Goal: Information Seeking & Learning: Find specific fact

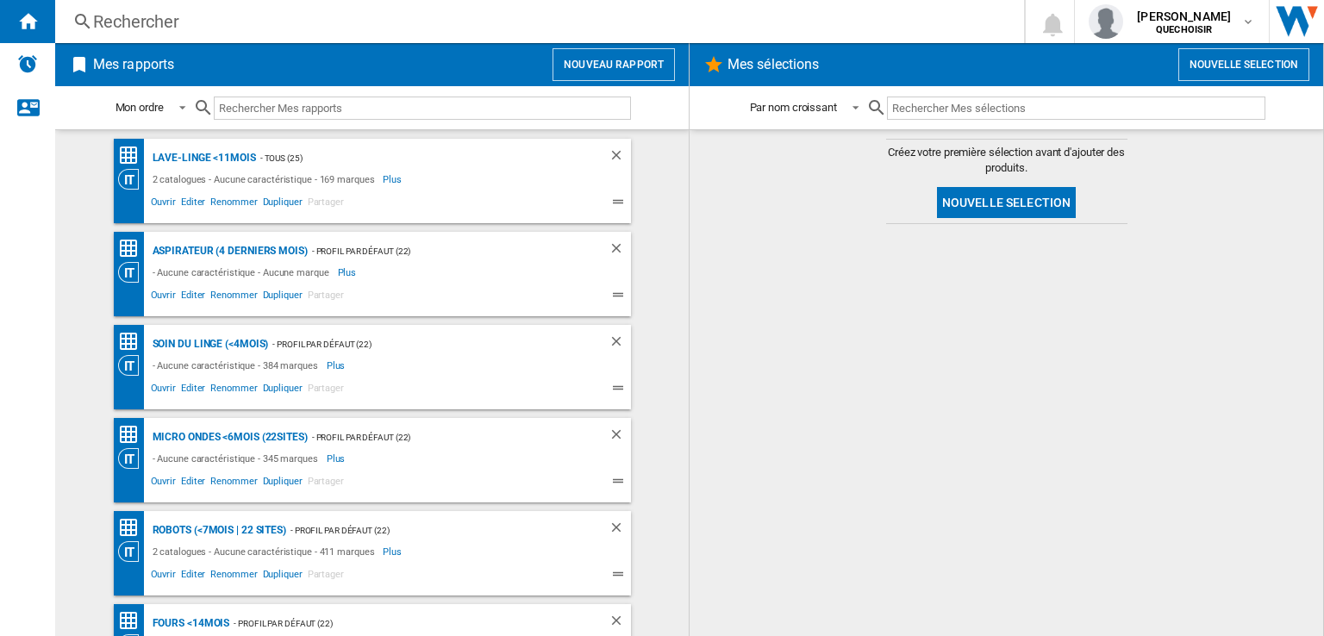
click at [231, 25] on div "Rechercher" at bounding box center [536, 21] width 886 height 24
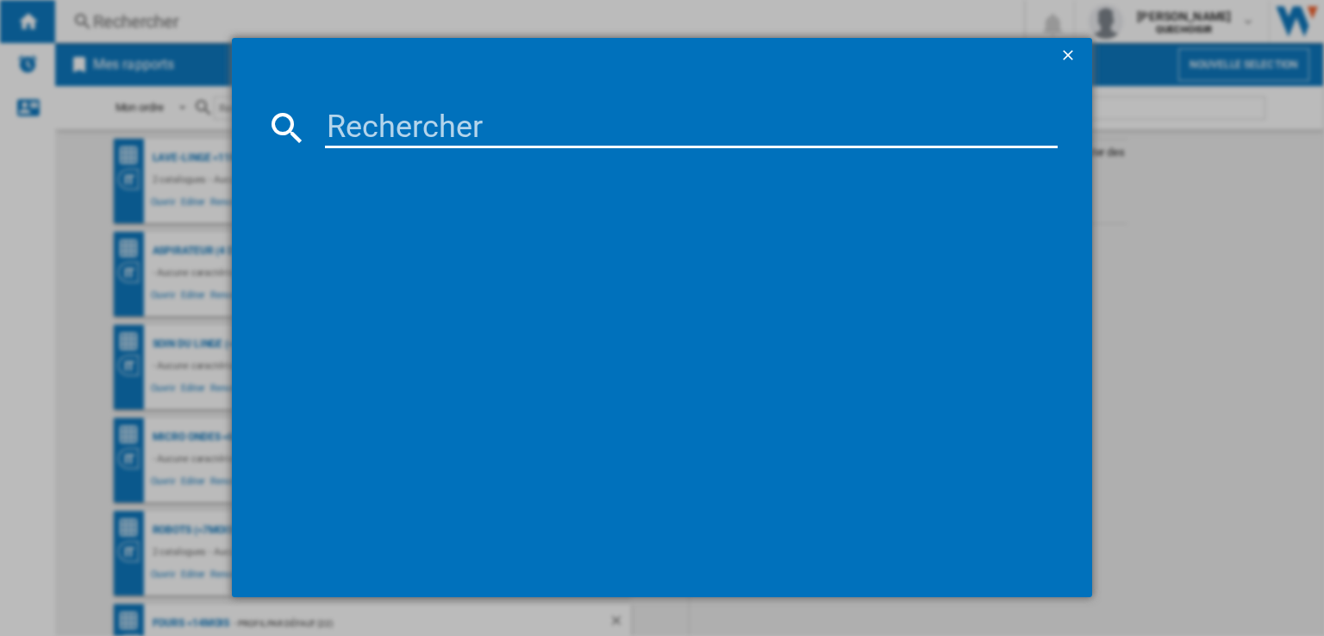
click at [445, 112] on input at bounding box center [691, 127] width 733 height 41
paste input "Aqua 10 Ultra Roller Complete"
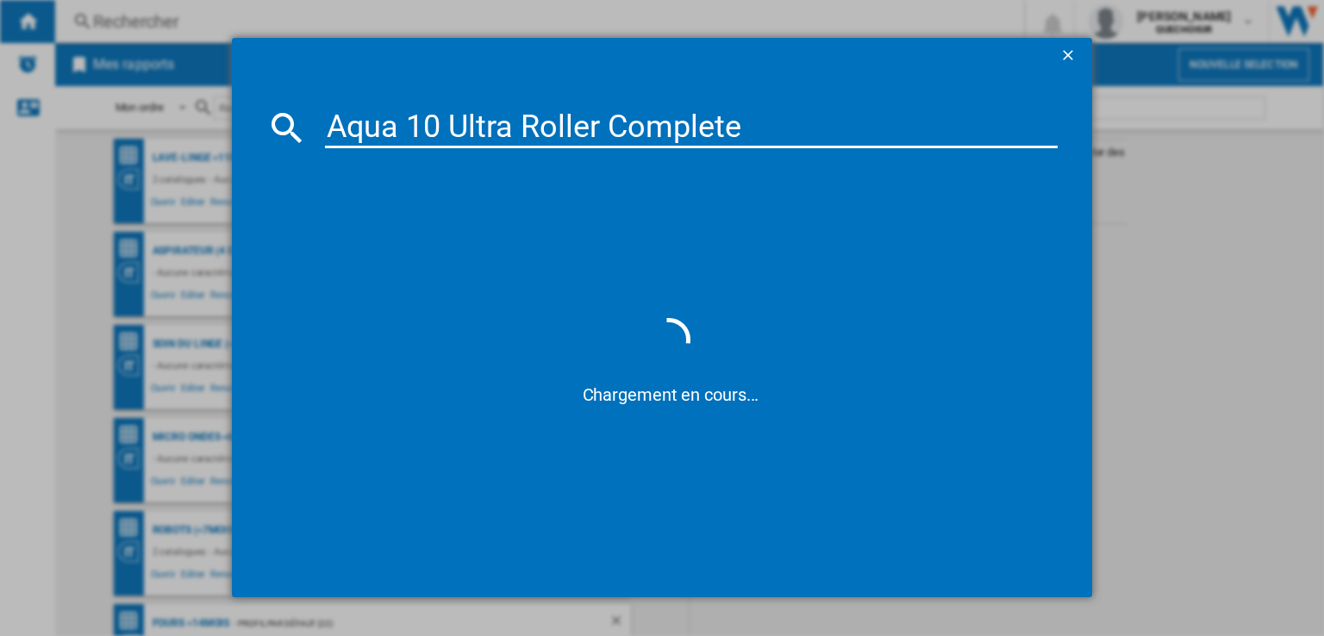
type input "Aqua 10 Ultra Roller Complet"
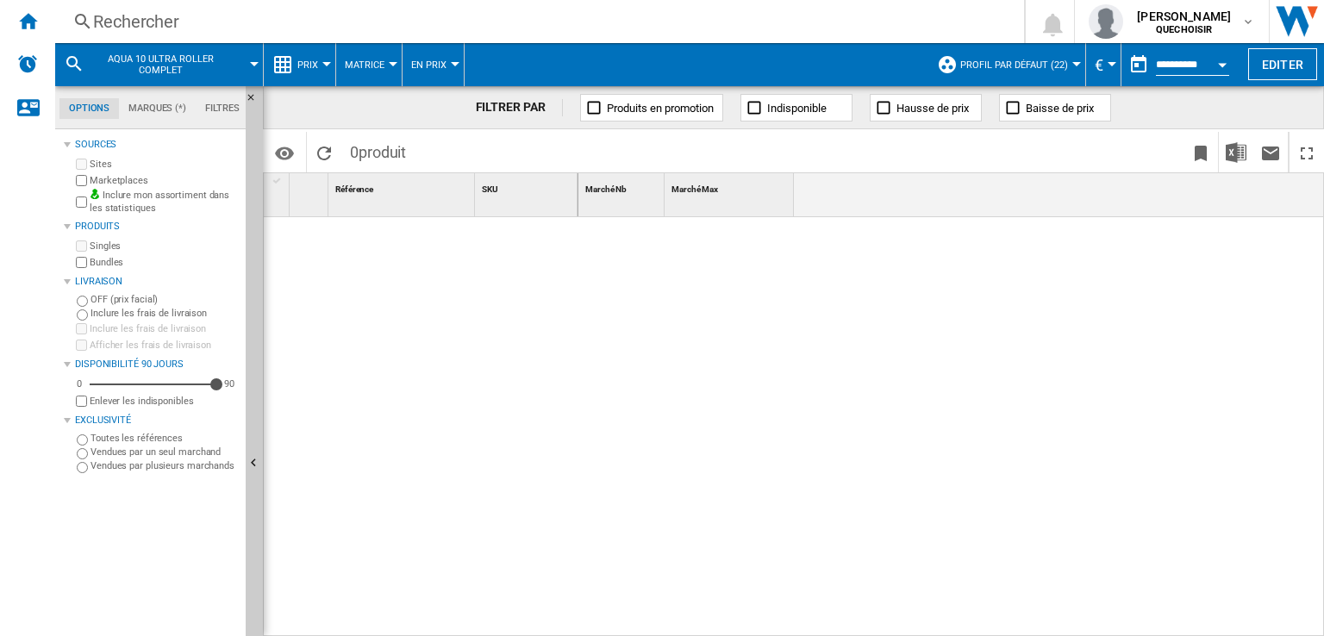
click at [228, 29] on div "Rechercher" at bounding box center [536, 21] width 886 height 24
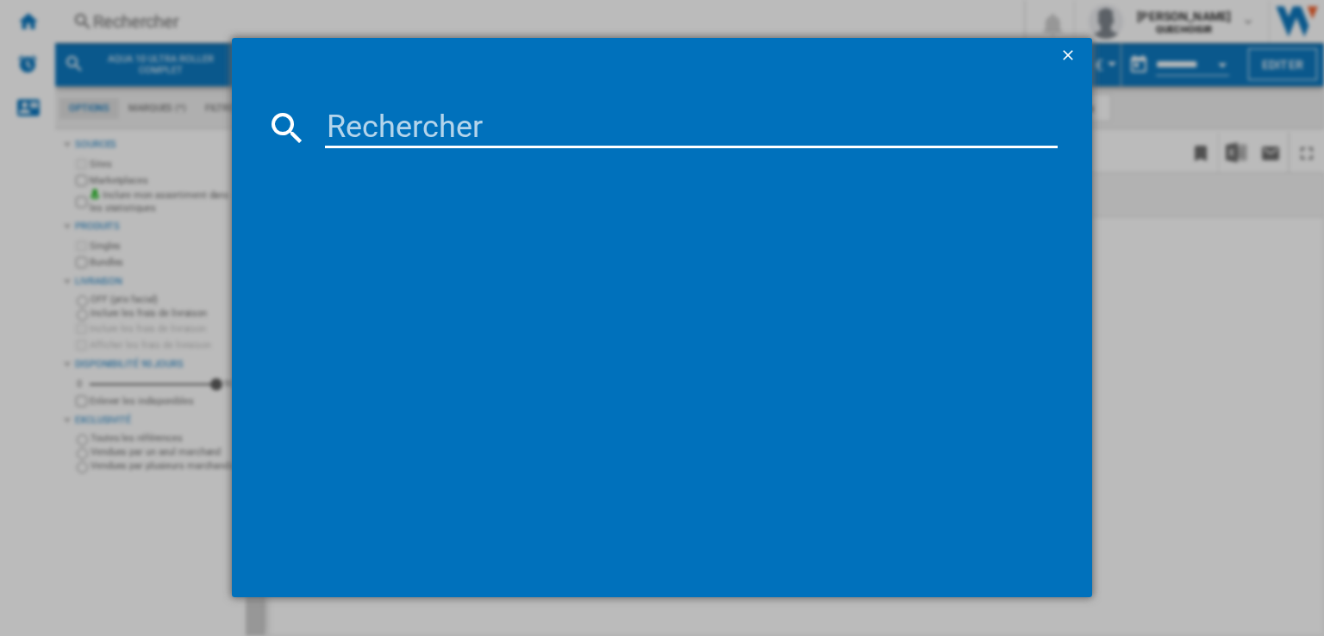
click at [400, 132] on input at bounding box center [691, 127] width 733 height 41
paste input "Aqua 10 Ultra Roller Complete"
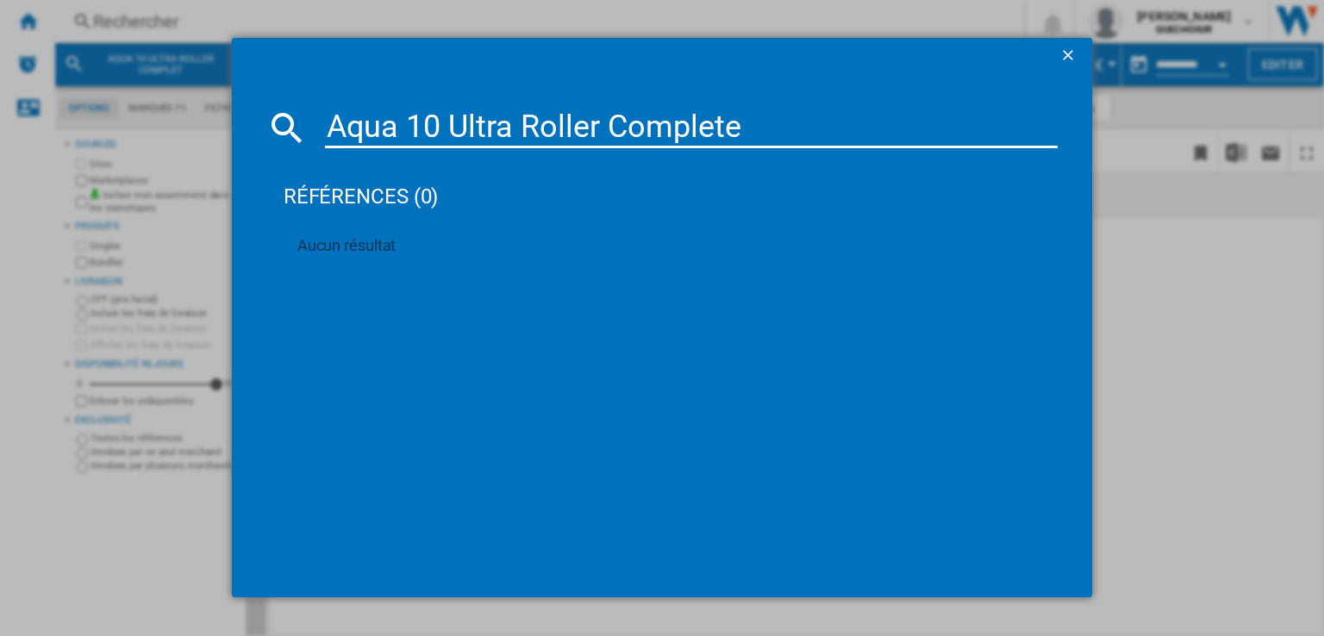
drag, startPoint x: 443, startPoint y: 128, endPoint x: 1023, endPoint y: 133, distance: 580.2
click at [1024, 133] on input "Aqua 10 Ultra Roller Complete" at bounding box center [691, 127] width 733 height 41
type input "Aqua 10"
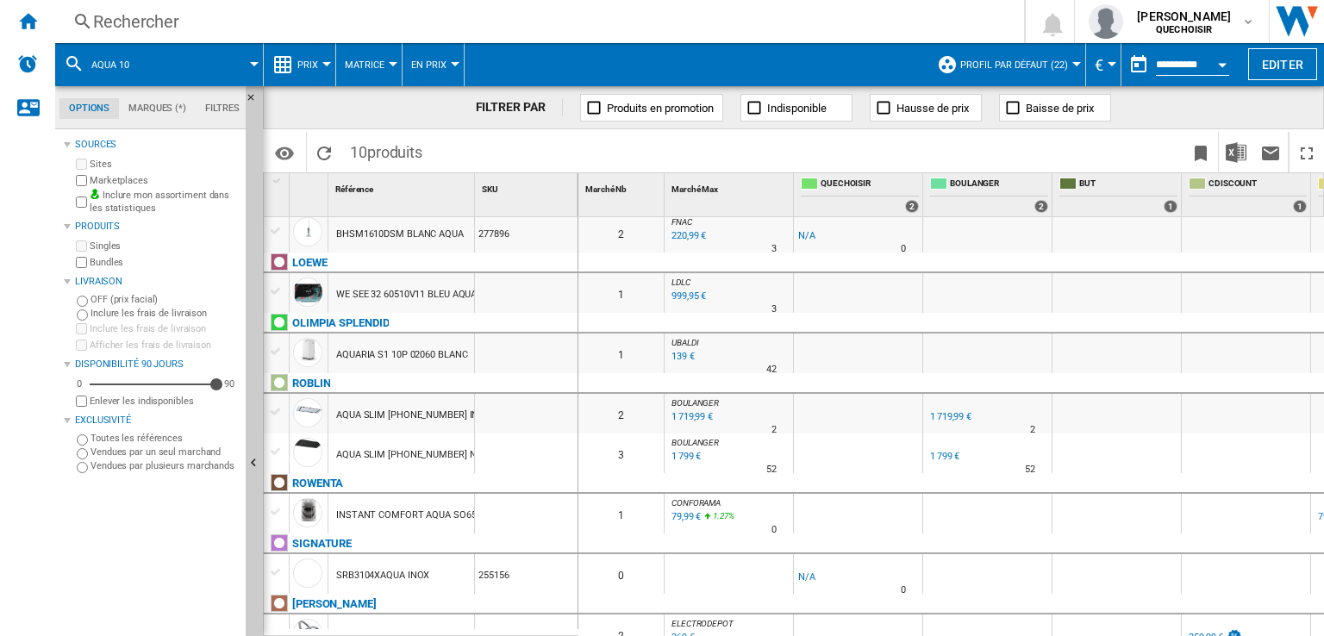
scroll to position [140, 0]
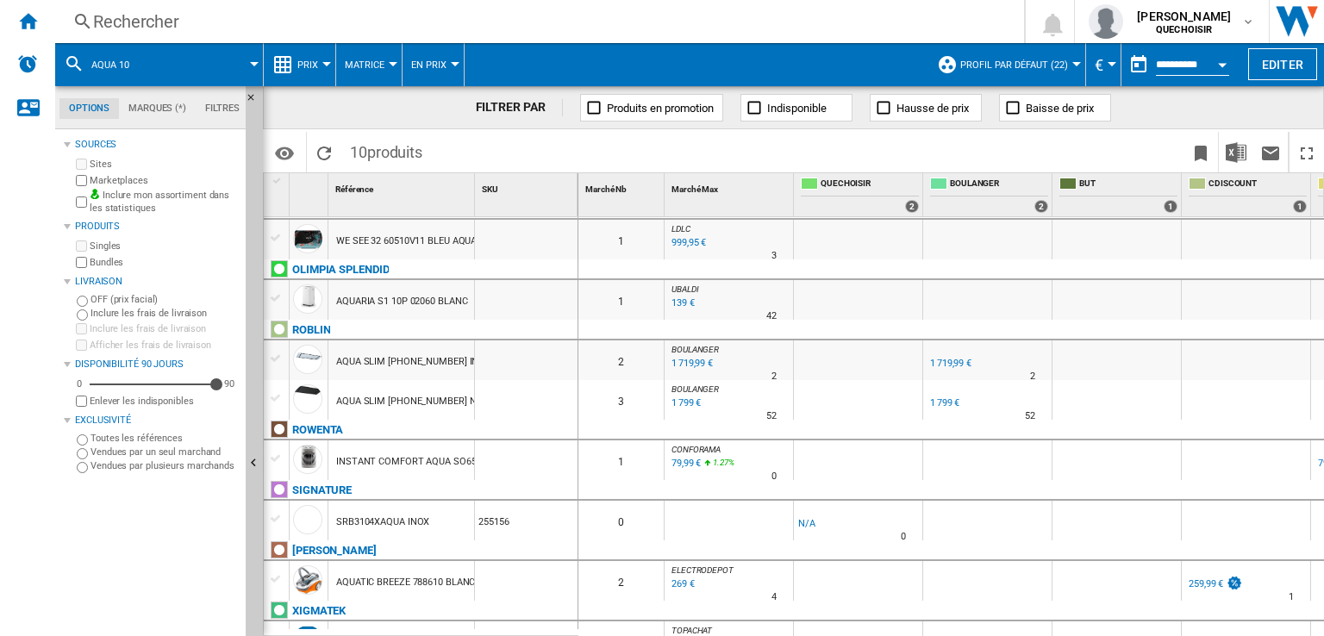
click at [1059, 59] on span "Profil par défaut (22)" at bounding box center [1014, 64] width 108 height 11
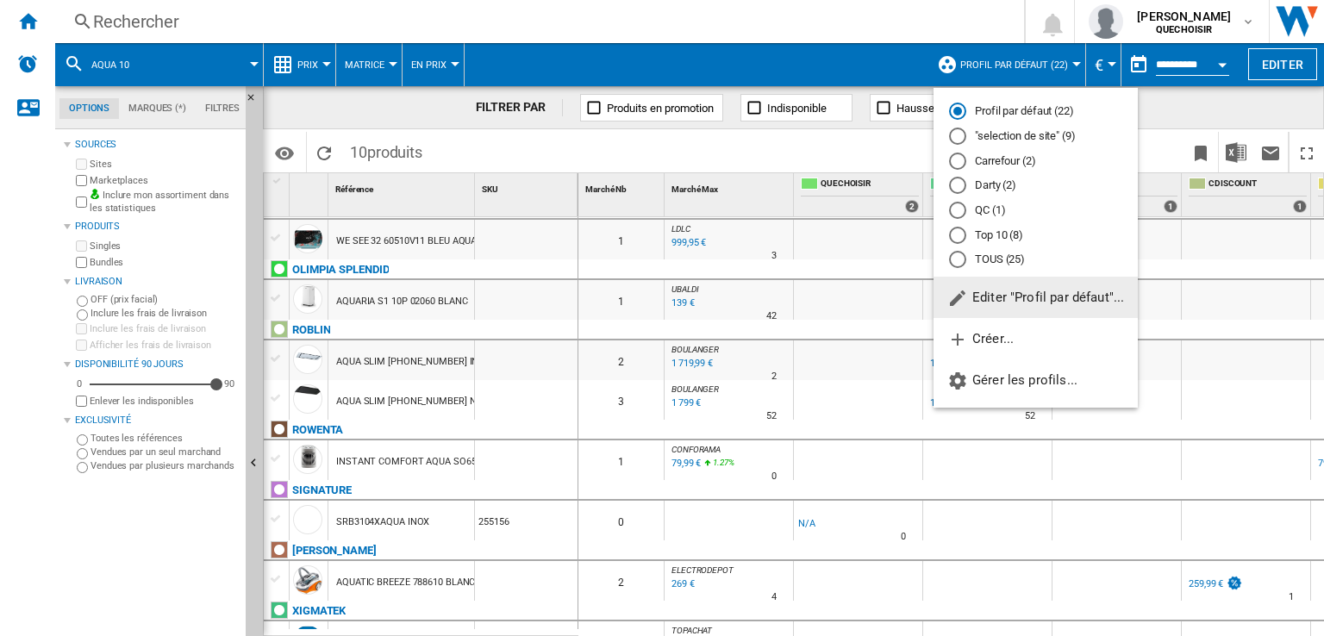
click at [995, 260] on md-radio-button "TOUS (25)" at bounding box center [1035, 260] width 173 height 16
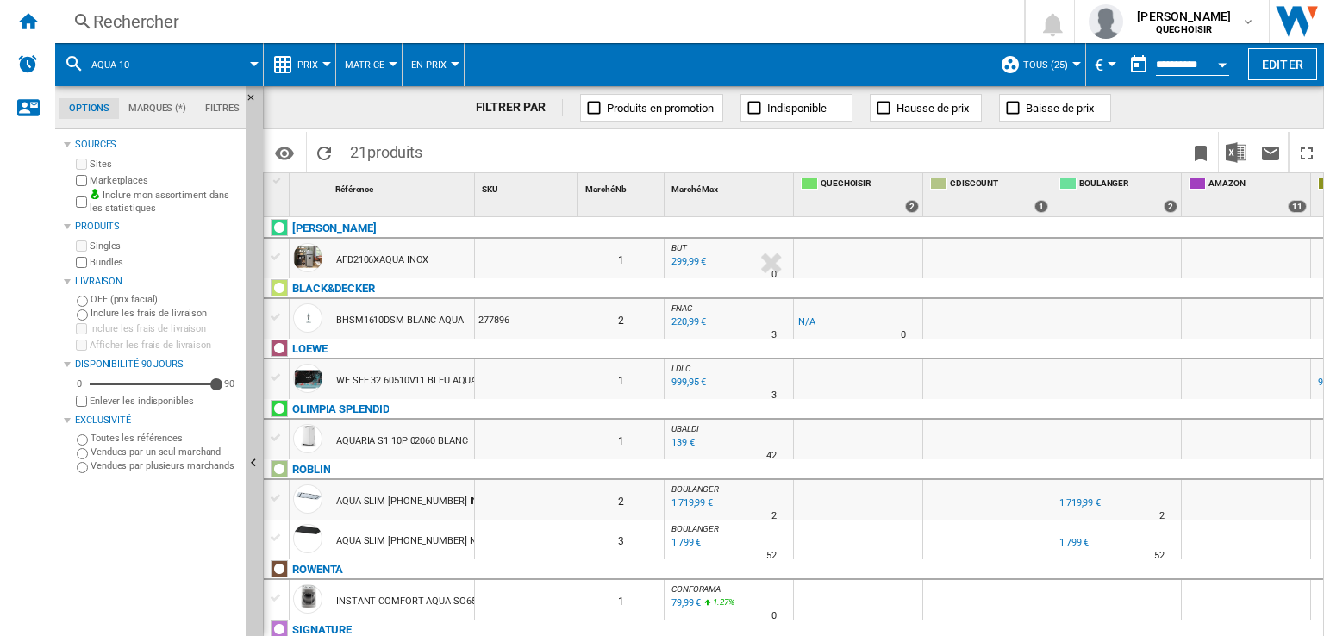
click at [330, 26] on div "Rechercher" at bounding box center [536, 21] width 886 height 24
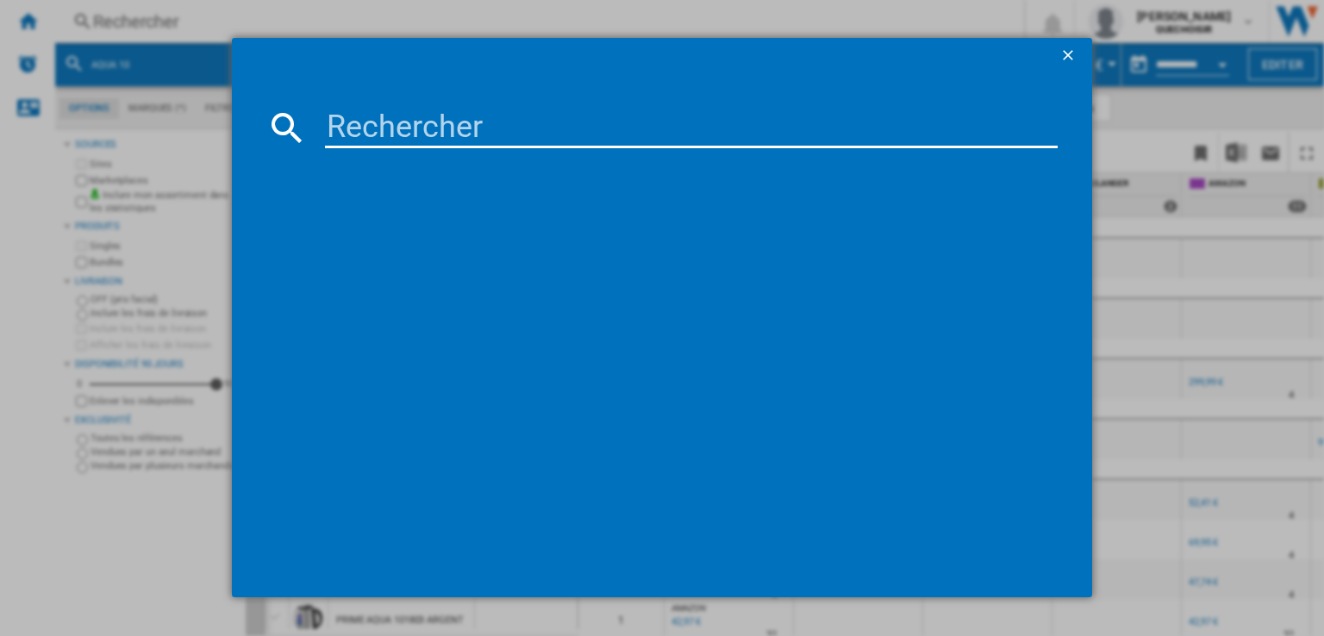
paste input "Aqua 10 Ultra Roller Complete"
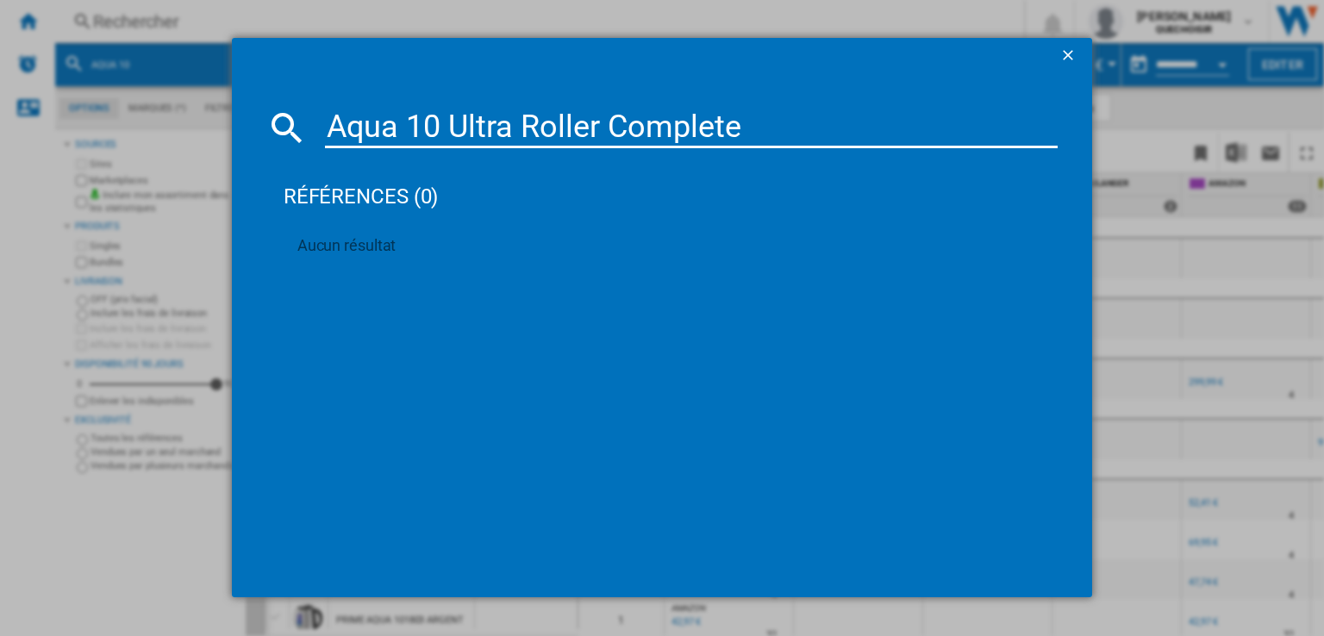
click at [493, 122] on input "Aqua 10 Ultra Roller Complete" at bounding box center [691, 127] width 733 height 41
click at [557, 124] on input "Aqua 10 Roller Complete" at bounding box center [691, 127] width 733 height 41
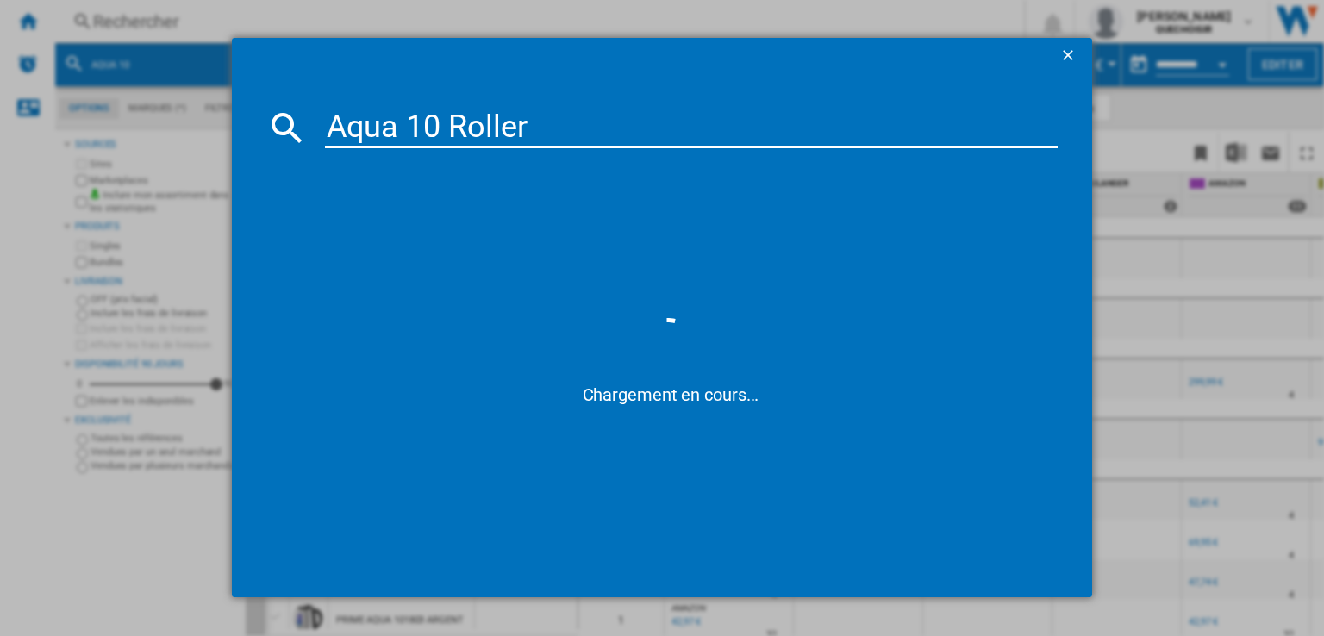
type input "Aqua 10 Roller"
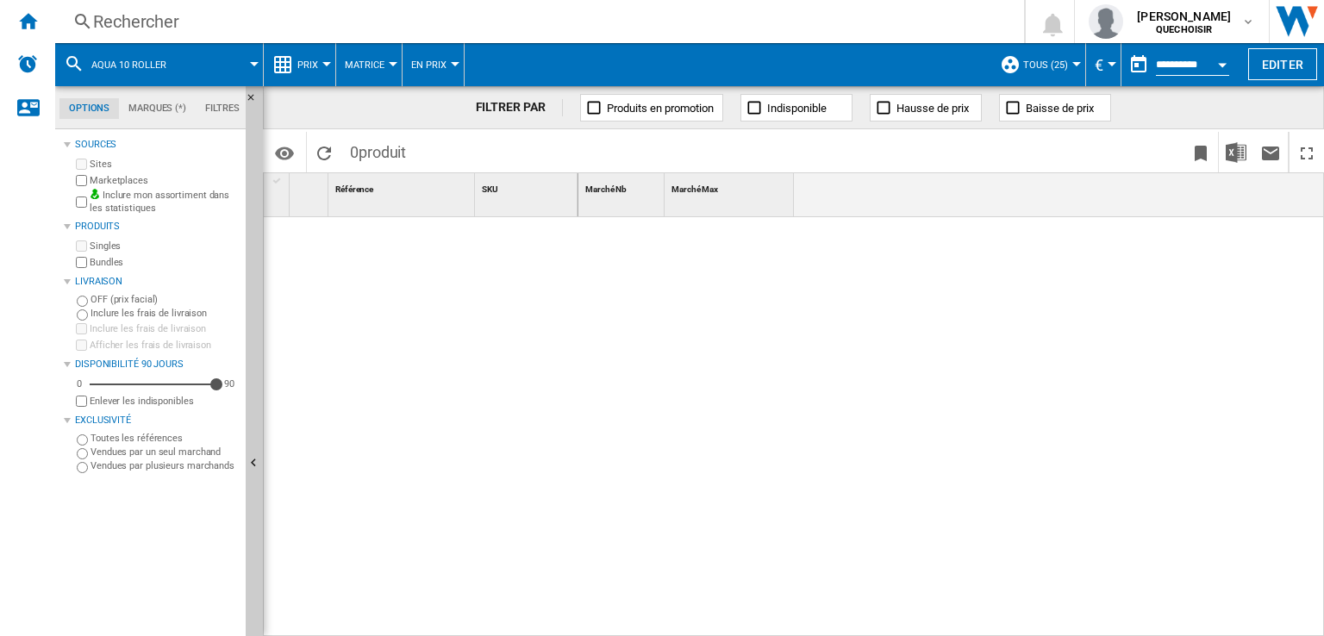
click at [472, 21] on div "Rechercher" at bounding box center [536, 21] width 886 height 24
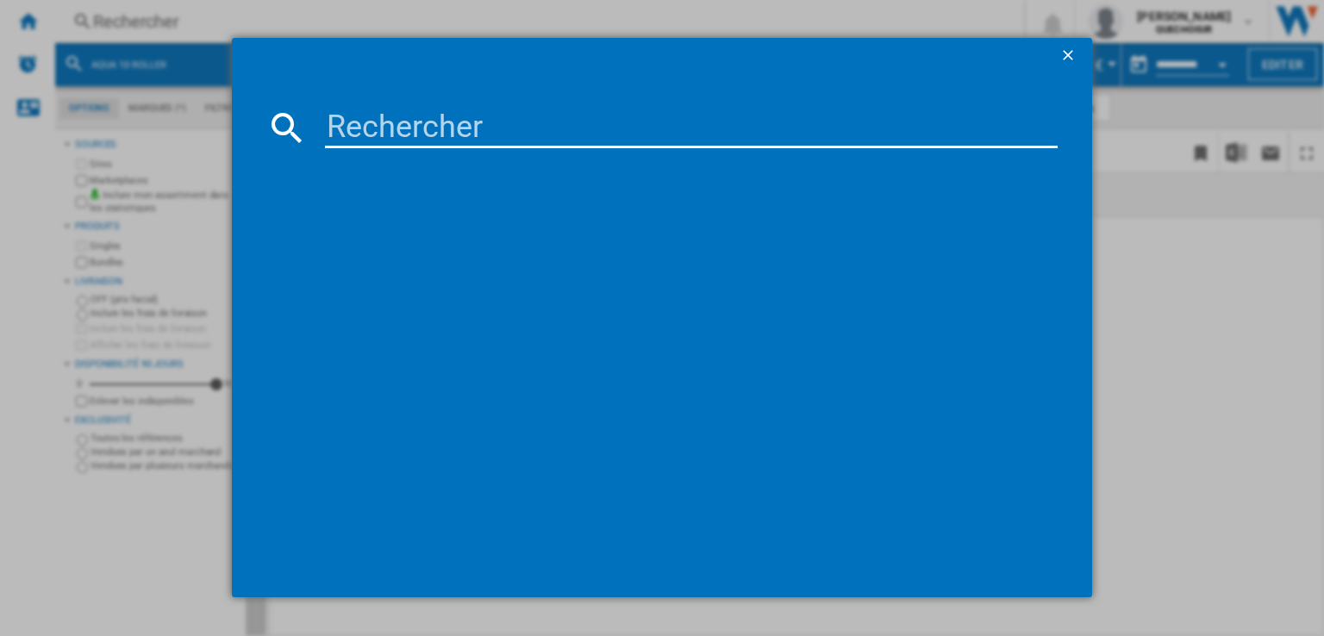
type input "FREO FLOW"
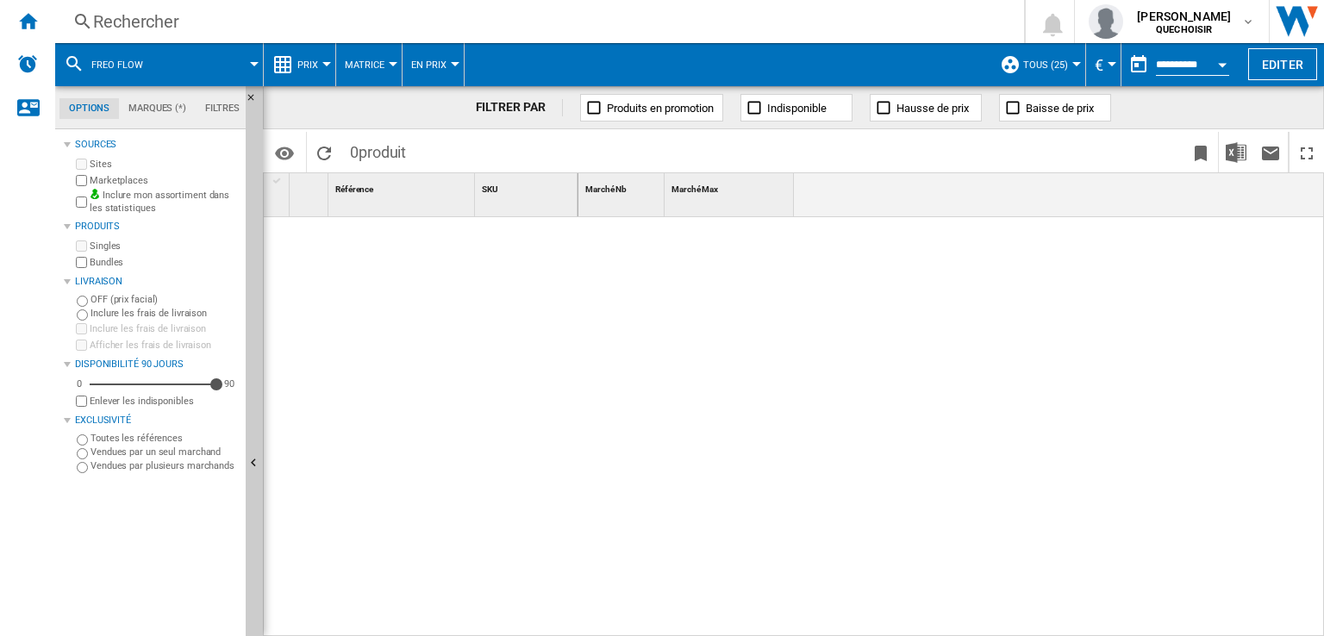
click at [203, 34] on div "Rechercher Rechercher 0 [PERSON_NAME] QUECHOISIR QUECHOISIR Mes paramètres Se d…" at bounding box center [689, 21] width 1269 height 43
click at [290, 31] on div "Rechercher" at bounding box center [536, 21] width 886 height 24
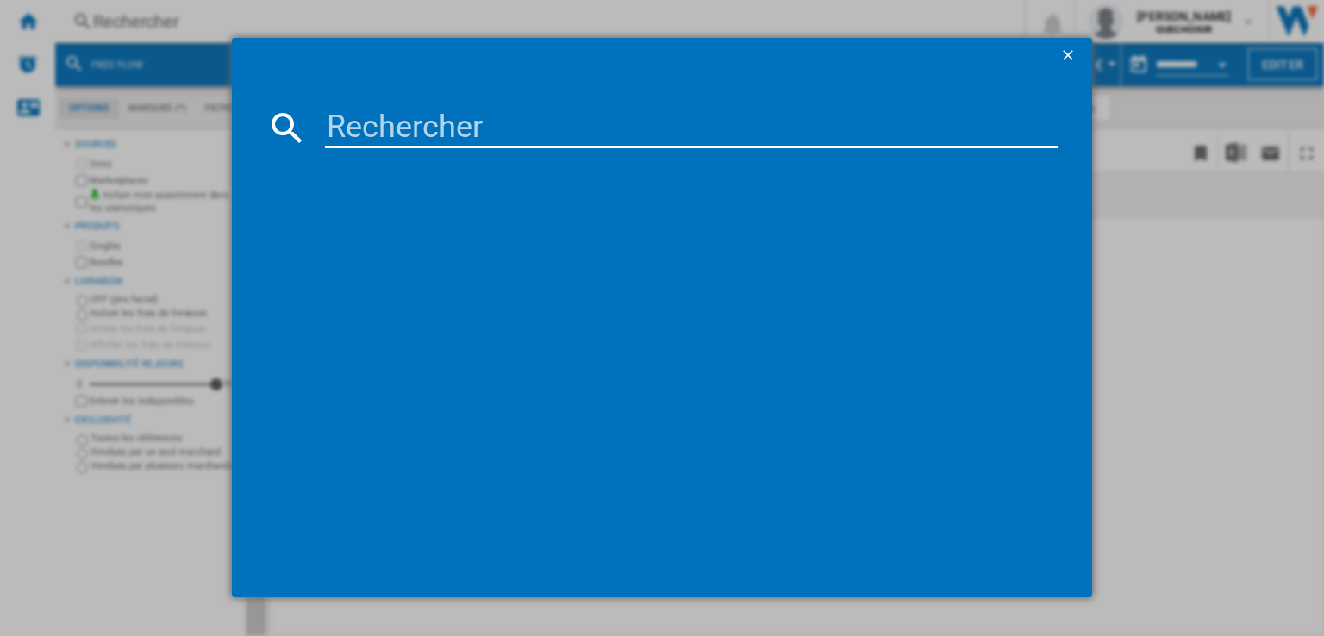
type input "Freo Z10 Ultra"
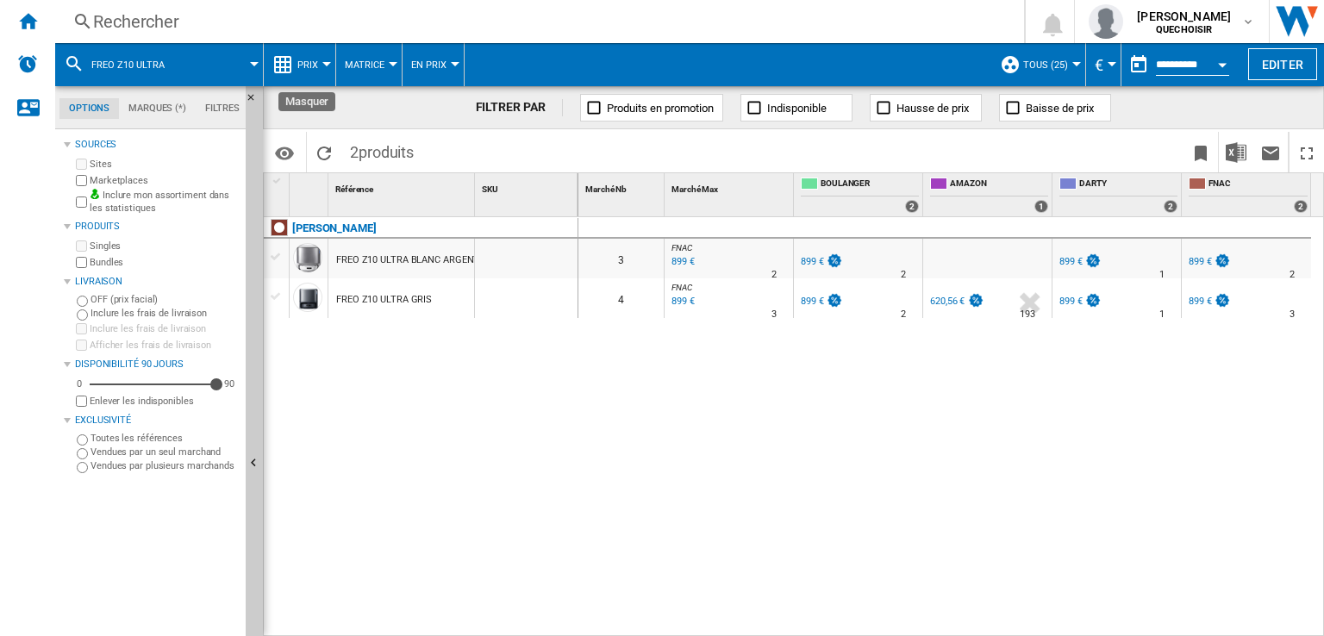
click at [253, 90] on button "Masquer" at bounding box center [256, 101] width 21 height 31
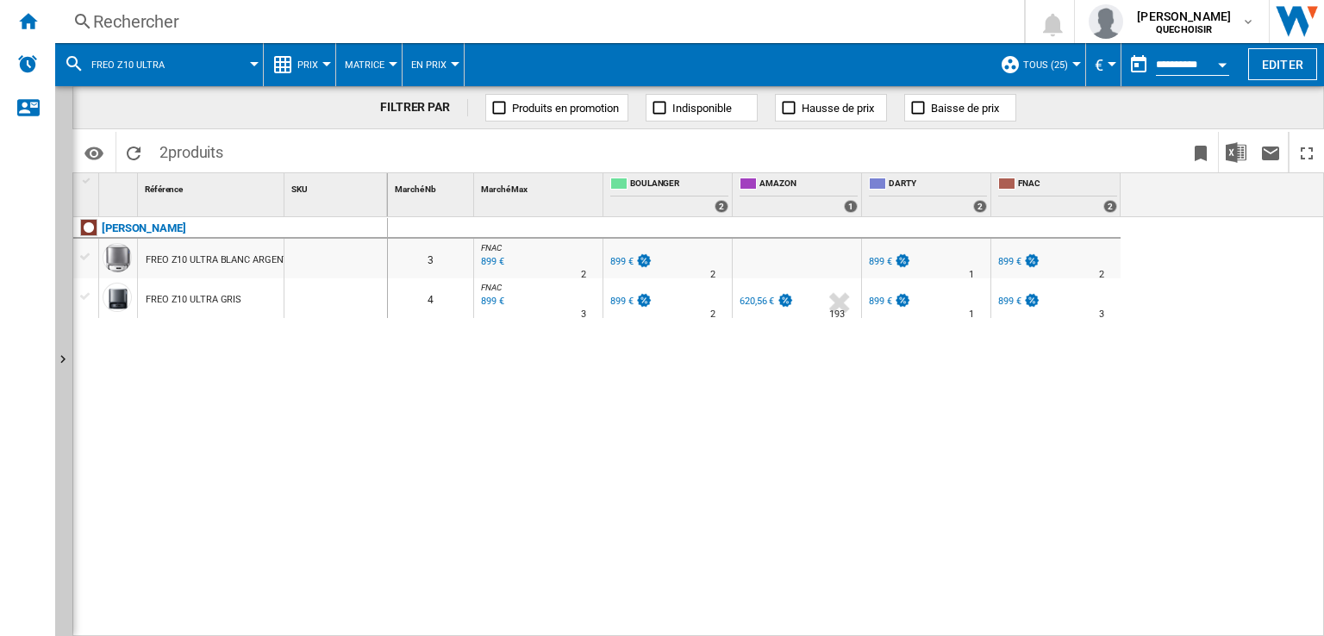
click at [88, 255] on div at bounding box center [86, 257] width 18 height 16
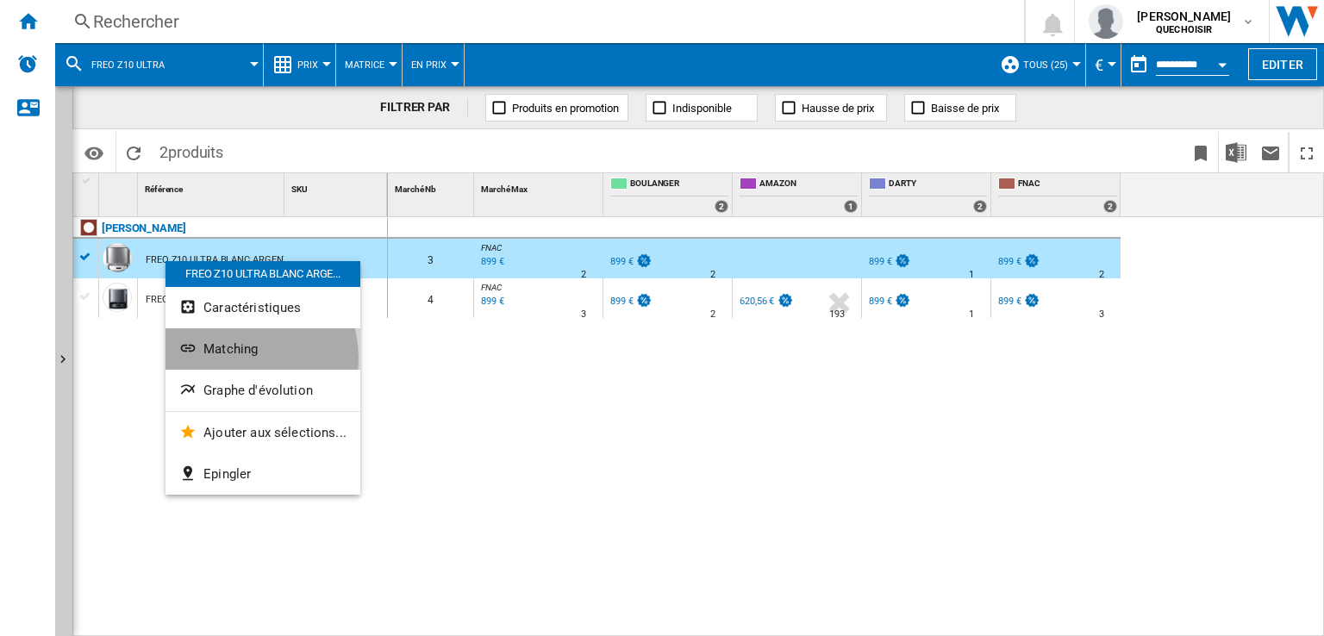
click at [228, 359] on button "Matching" at bounding box center [263, 348] width 195 height 41
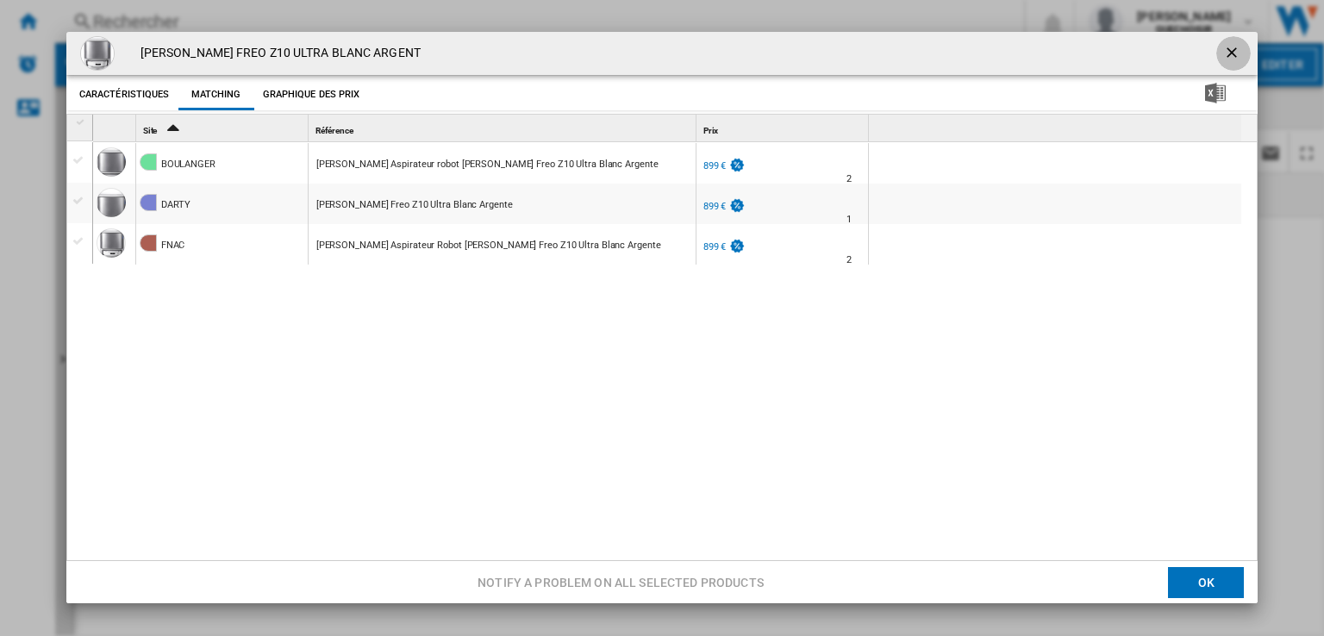
click at [1228, 46] on ng-md-icon "getI18NText('BUTTONS.CLOSE_DIALOG')" at bounding box center [1233, 54] width 21 height 21
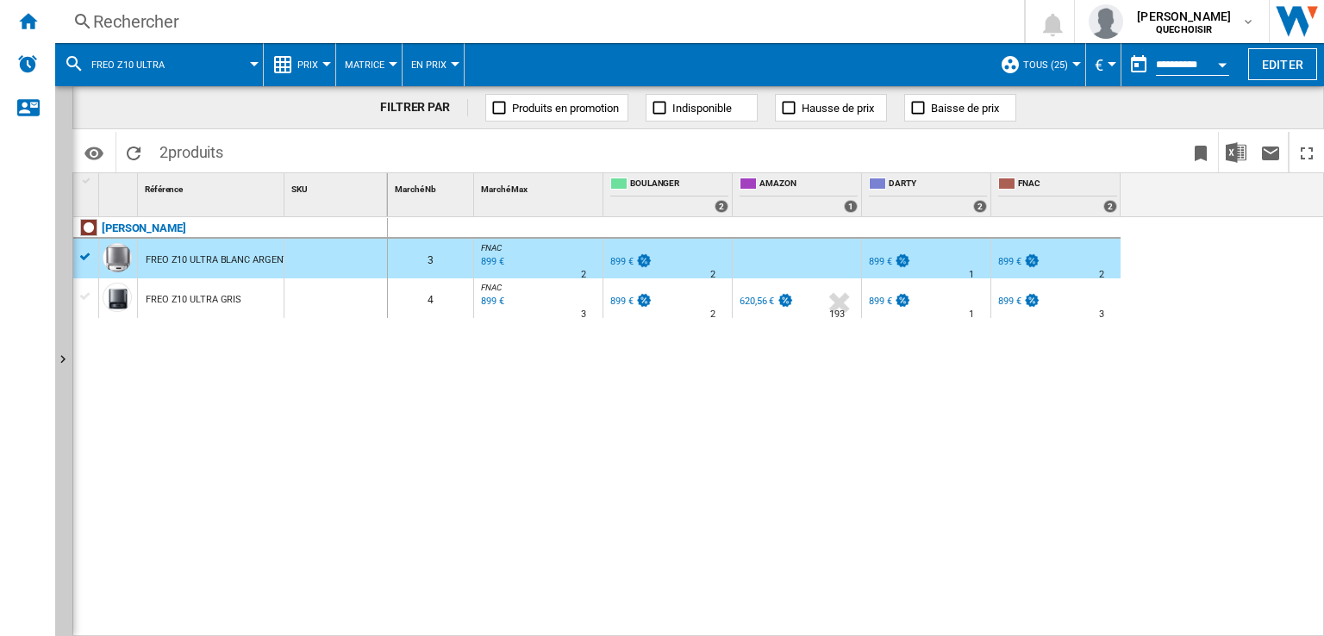
click at [80, 261] on div at bounding box center [86, 257] width 18 height 16
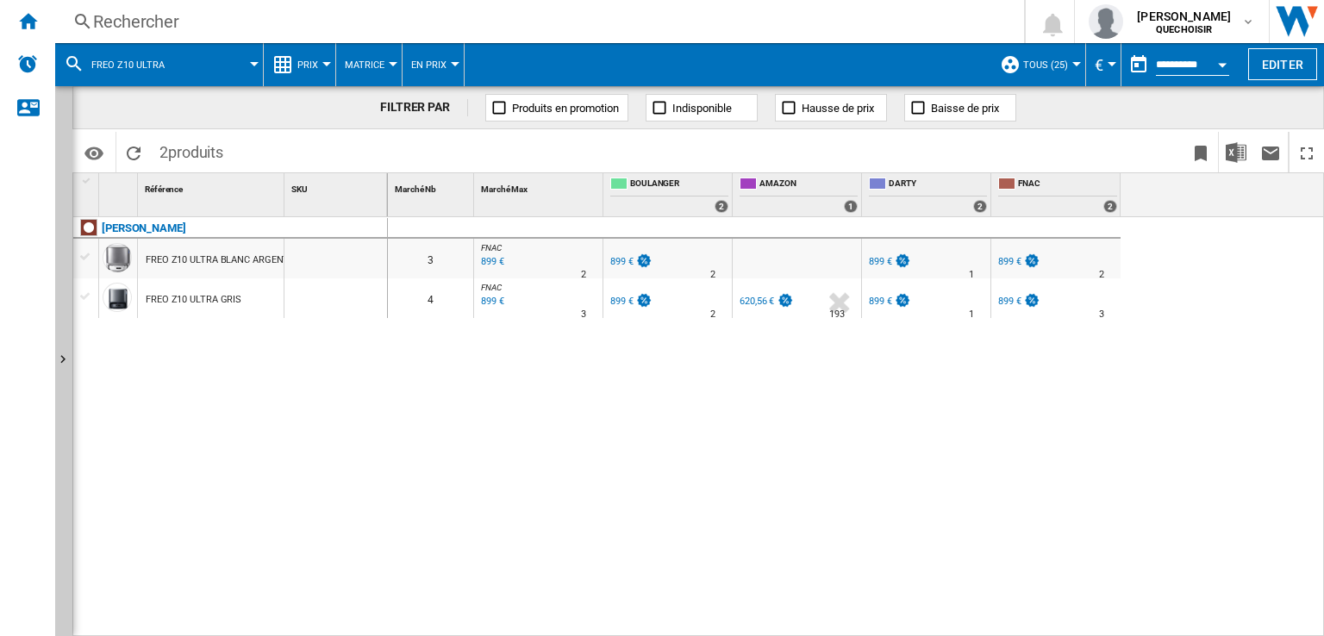
click at [85, 295] on div at bounding box center [86, 297] width 18 height 16
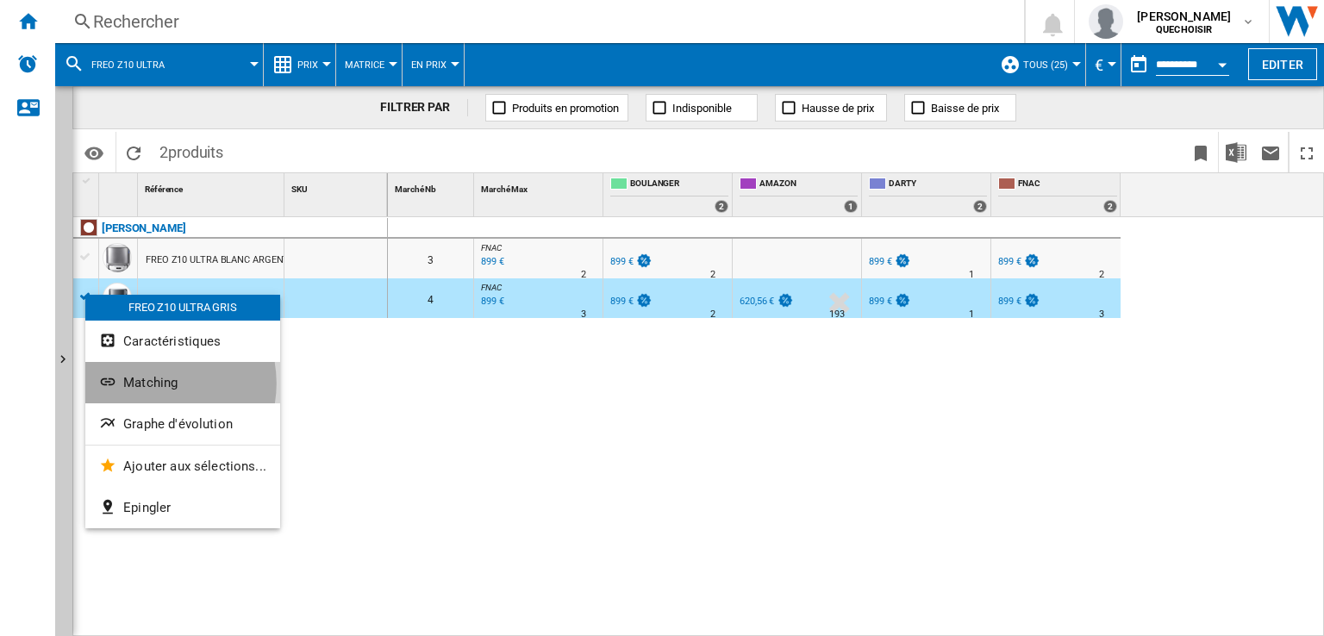
click at [153, 384] on span "Matching" at bounding box center [150, 383] width 54 height 16
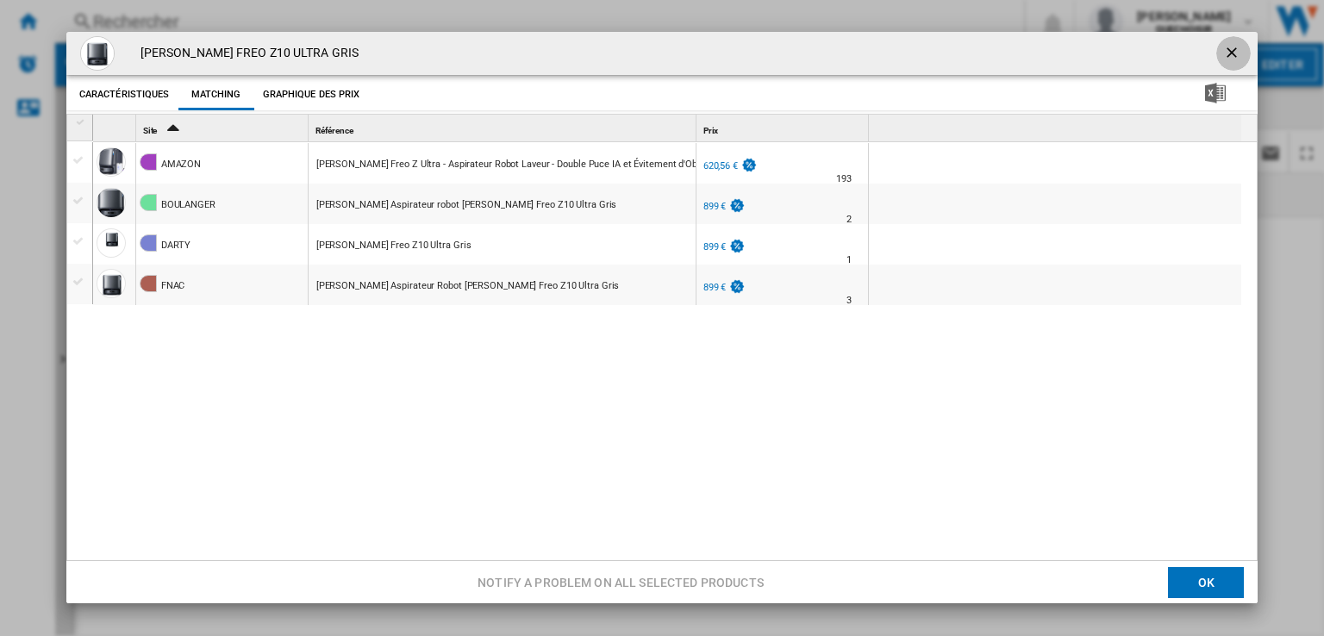
click at [1223, 47] on ng-md-icon "getI18NText('BUTTONS.CLOSE_DIALOG')" at bounding box center [1233, 54] width 21 height 21
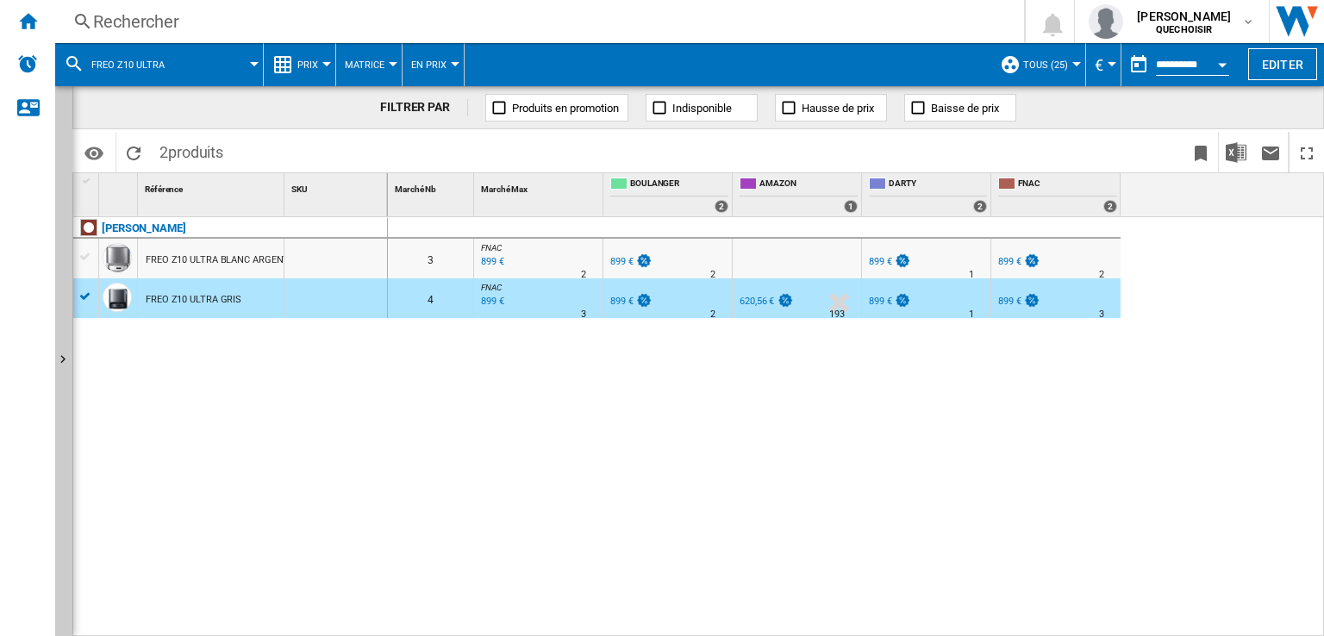
click at [883, 258] on div "899 €" at bounding box center [880, 261] width 23 height 11
click at [876, 301] on div "899 €" at bounding box center [880, 301] width 23 height 11
click at [876, 259] on div "899 €" at bounding box center [880, 261] width 23 height 11
click at [403, 33] on div "Rechercher" at bounding box center [536, 21] width 886 height 24
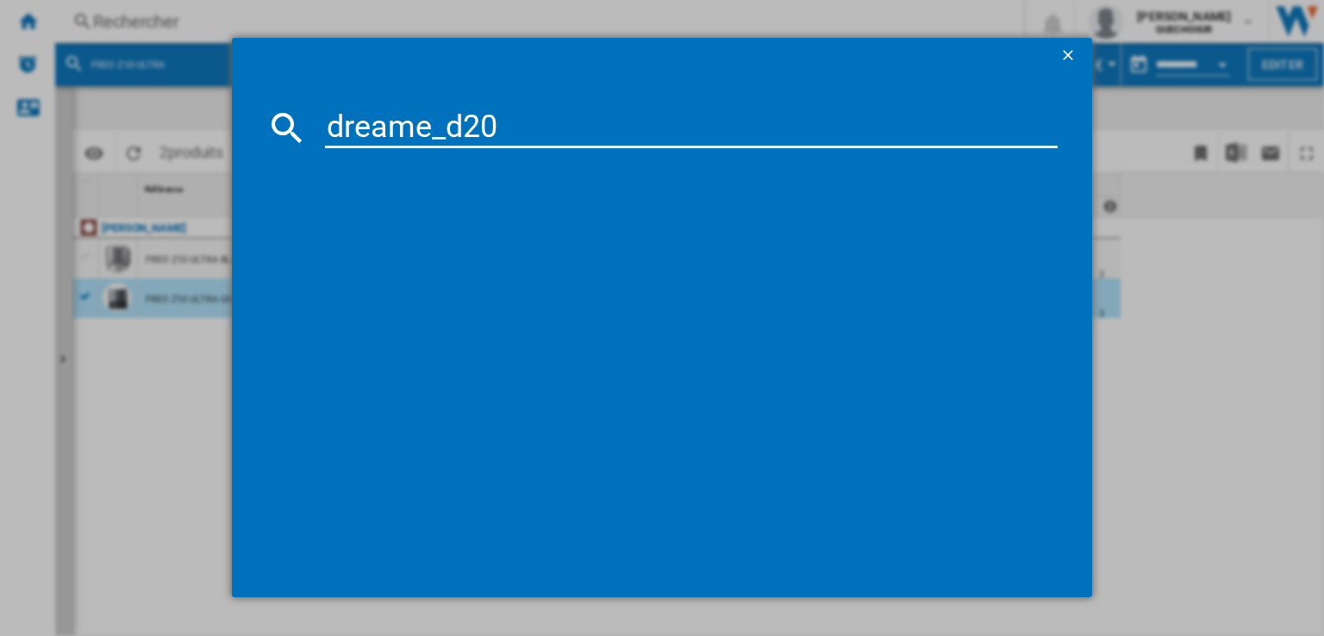
drag, startPoint x: 430, startPoint y: 126, endPoint x: 458, endPoint y: 128, distance: 27.7
click at [458, 128] on input "dreame_d20" at bounding box center [691, 127] width 733 height 41
type input "dreame d20"
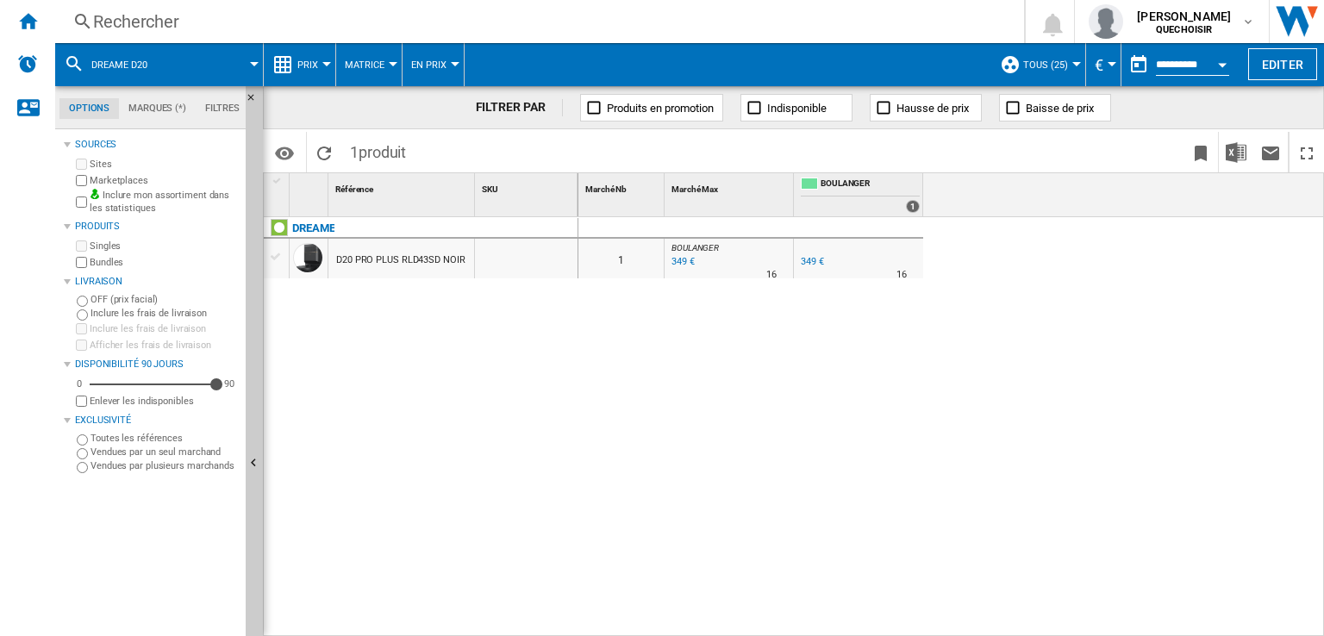
click at [351, 262] on div "D20 PRO PLUS RLD43SD NOIR" at bounding box center [400, 261] width 129 height 40
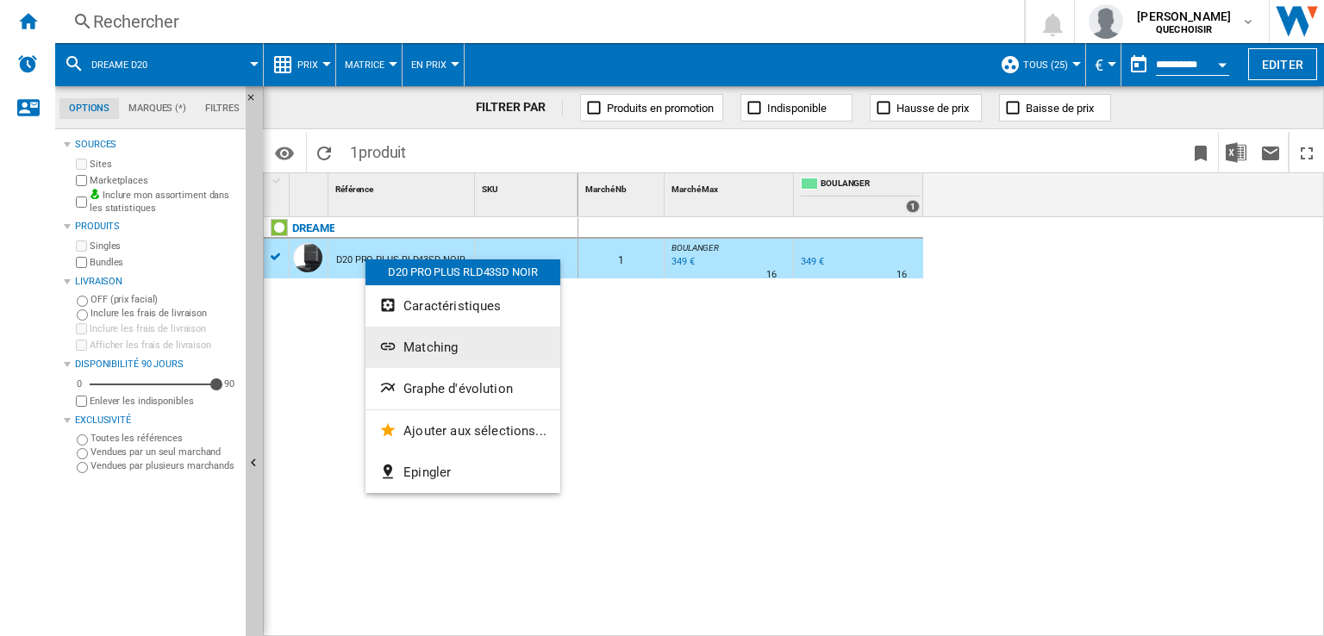
click at [430, 354] on span "Matching" at bounding box center [430, 348] width 54 height 16
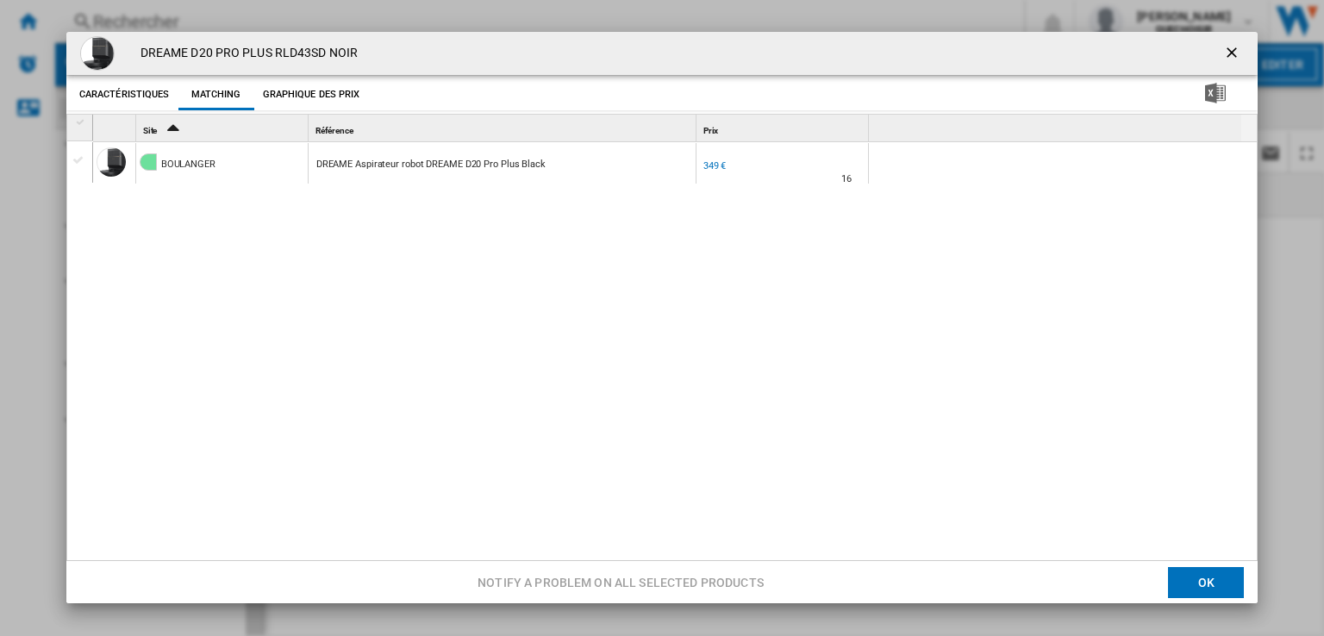
click at [472, 165] on div "DREAME Aspirateur robot DREAME D20 Pro Plus Black" at bounding box center [430, 165] width 229 height 40
click at [1223, 53] on ng-md-icon "getI18NText('BUTTONS.CLOSE_DIALOG')" at bounding box center [1233, 54] width 21 height 21
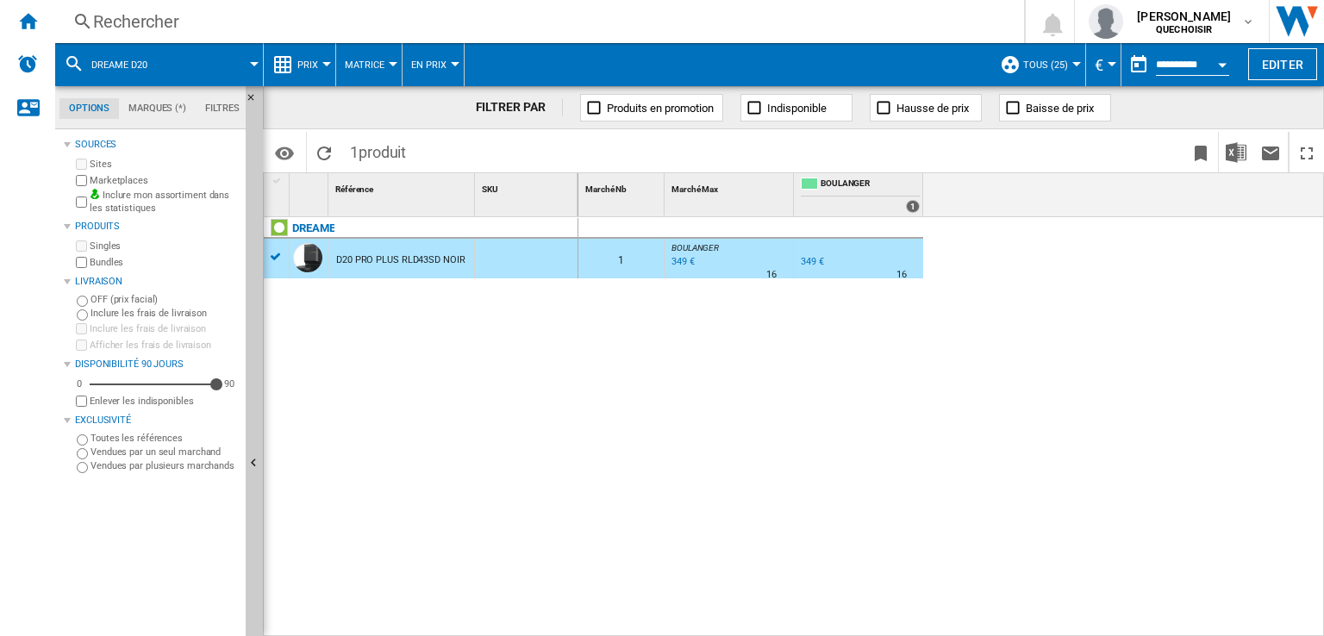
click at [518, 26] on div "Rechercher" at bounding box center [536, 21] width 886 height 24
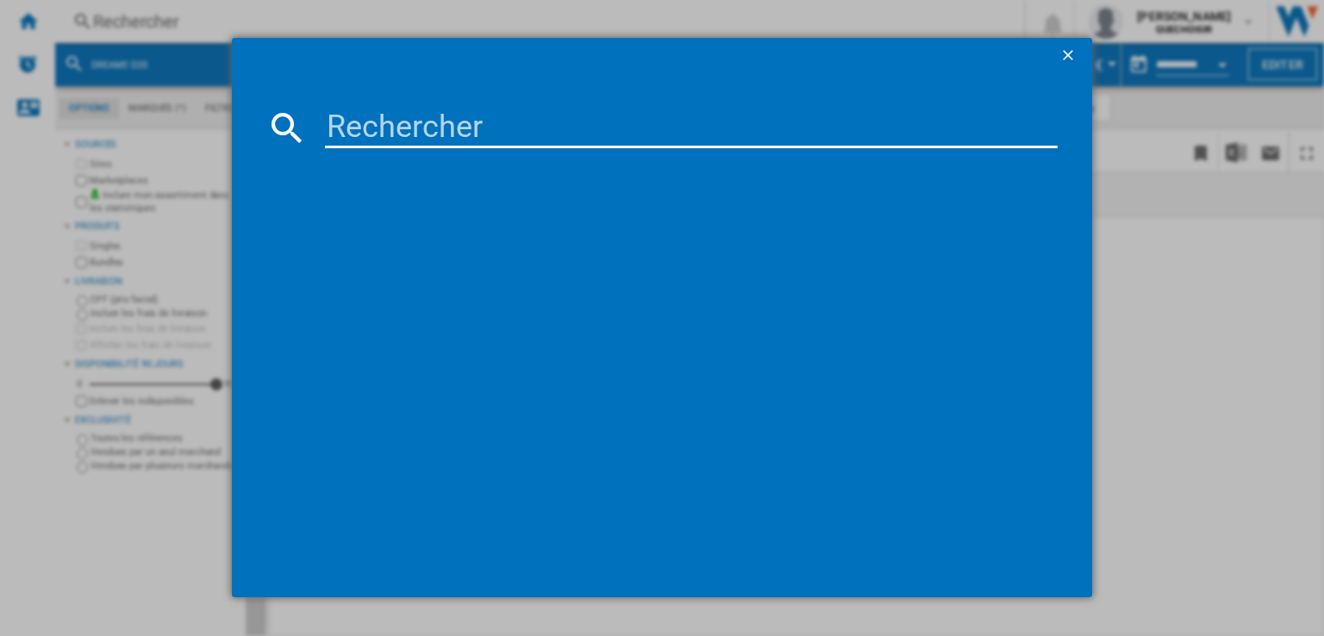
type input "PSG72"
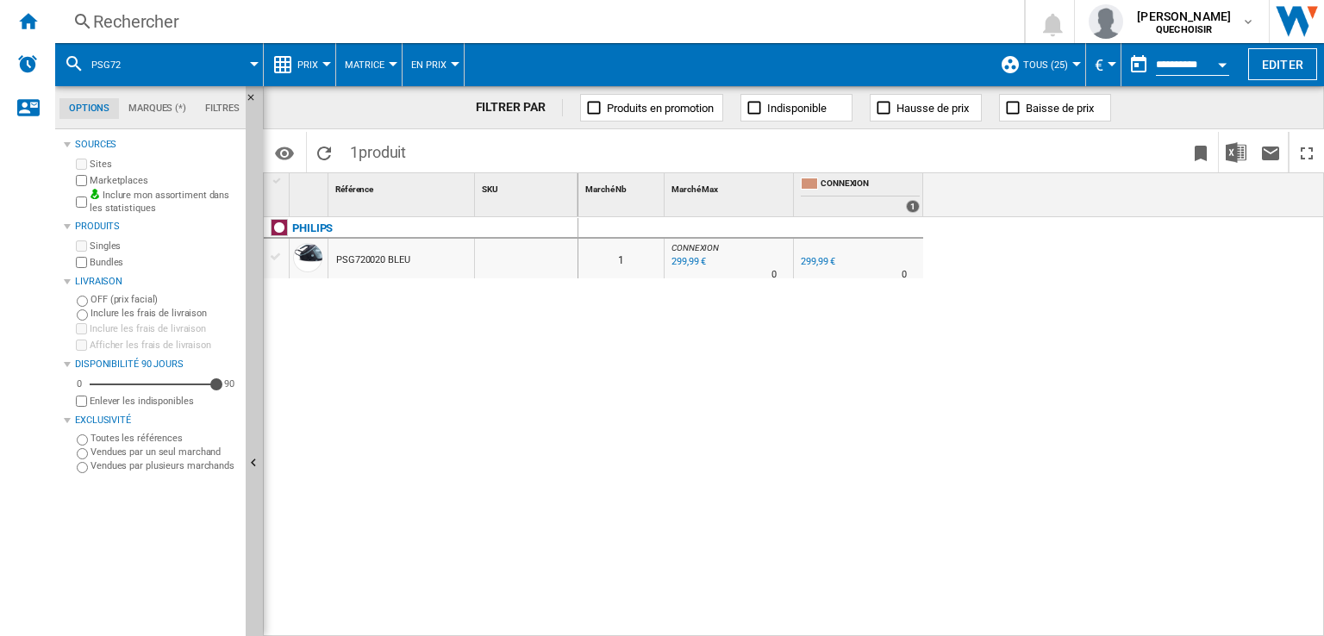
click at [248, 16] on div "Rechercher" at bounding box center [536, 21] width 886 height 24
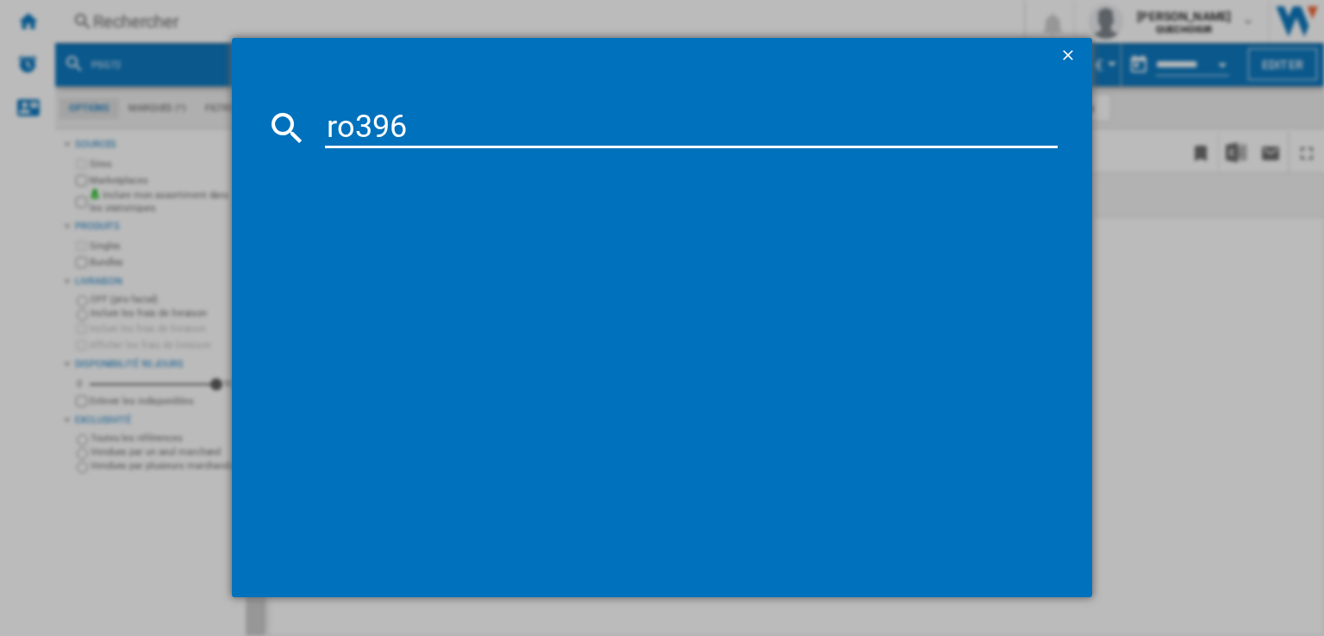
type input "ro3967"
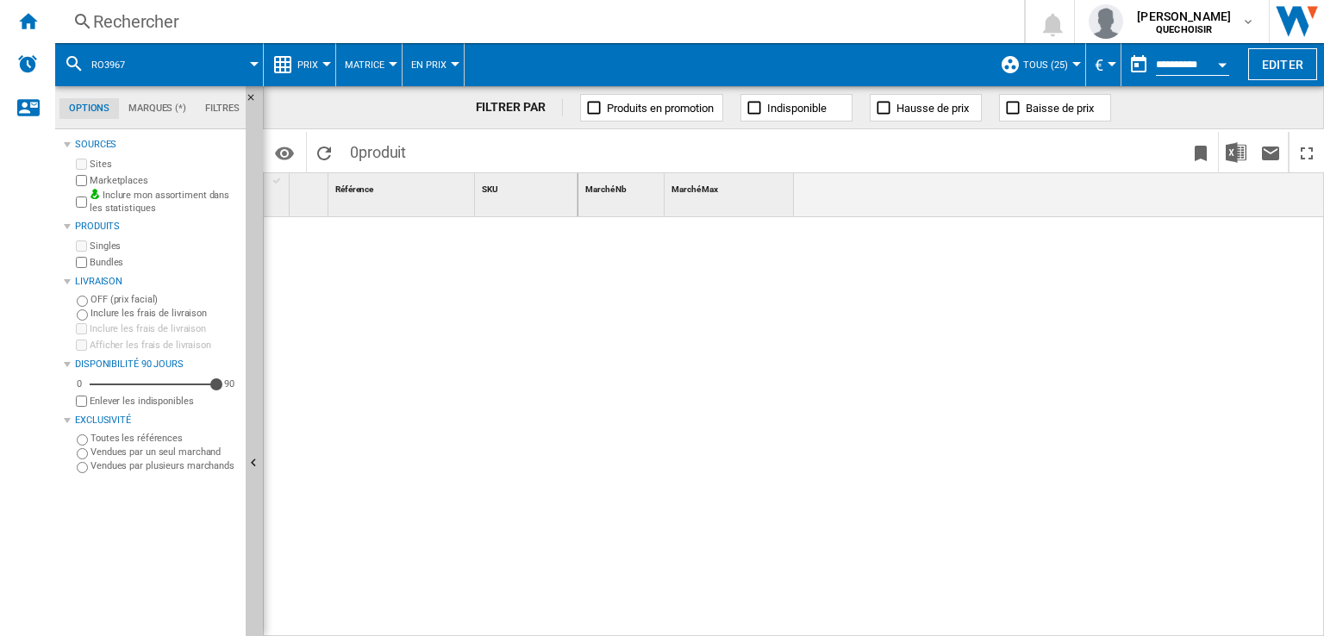
click at [271, 15] on div "Rechercher" at bounding box center [536, 21] width 886 height 24
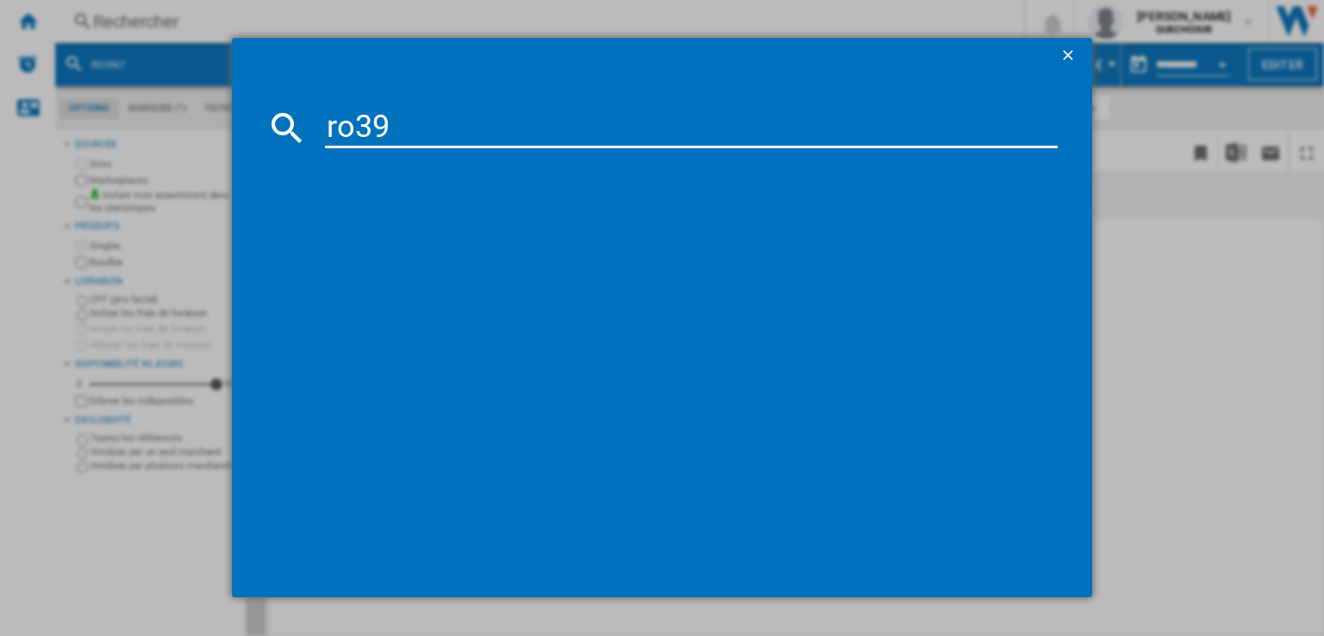
type input "ro39"
